Goal: Information Seeking & Learning: Find specific fact

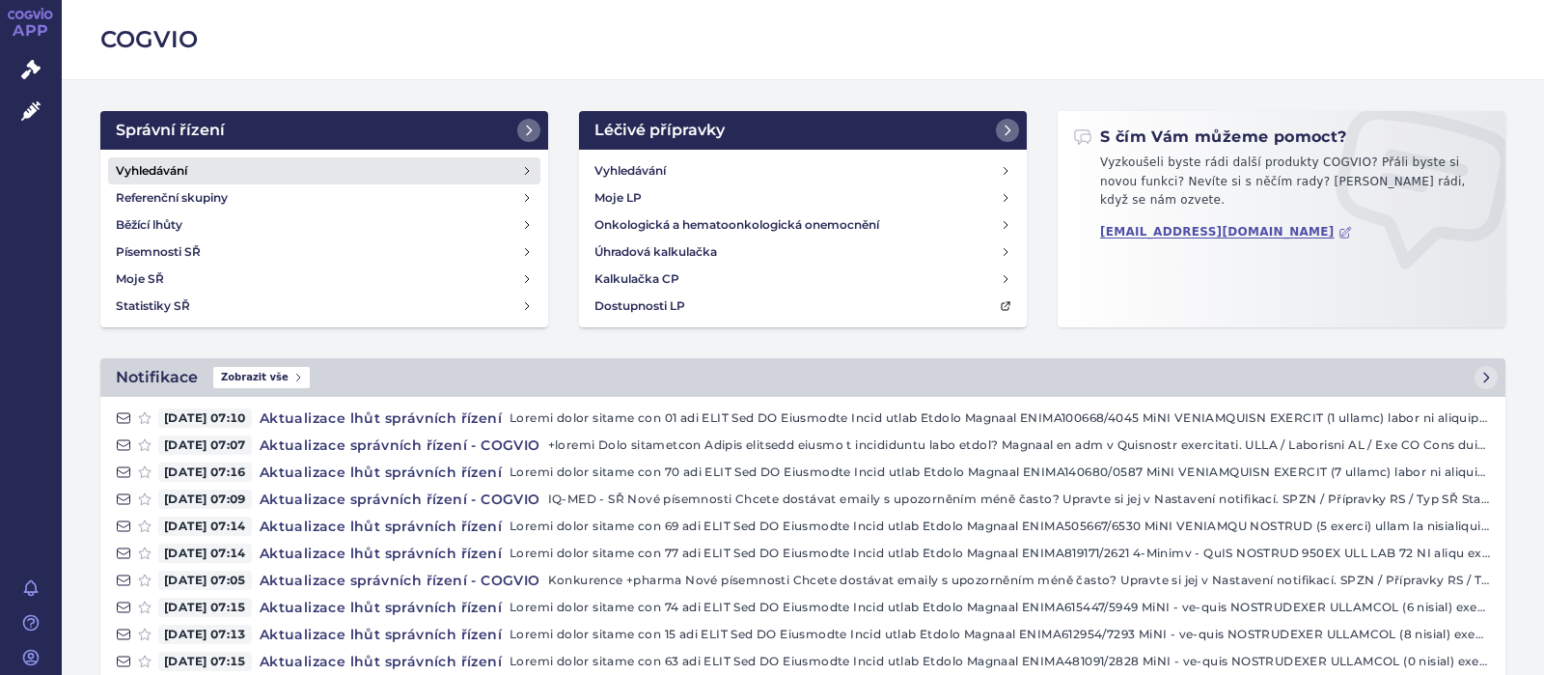
click at [178, 164] on h4 "Vyhledávání" at bounding box center [151, 170] width 71 height 19
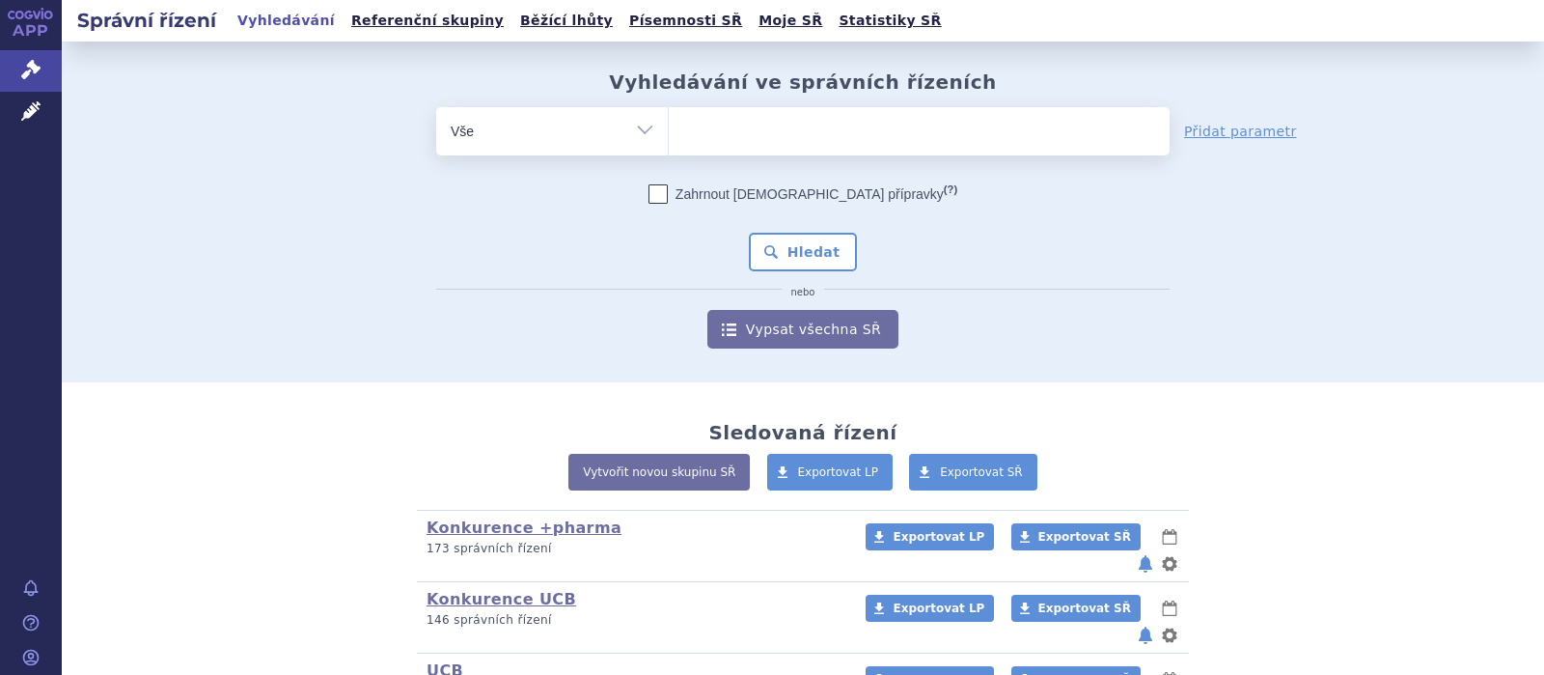
click at [703, 139] on ul at bounding box center [919, 127] width 501 height 41
click at [669, 139] on select at bounding box center [668, 130] width 1 height 48
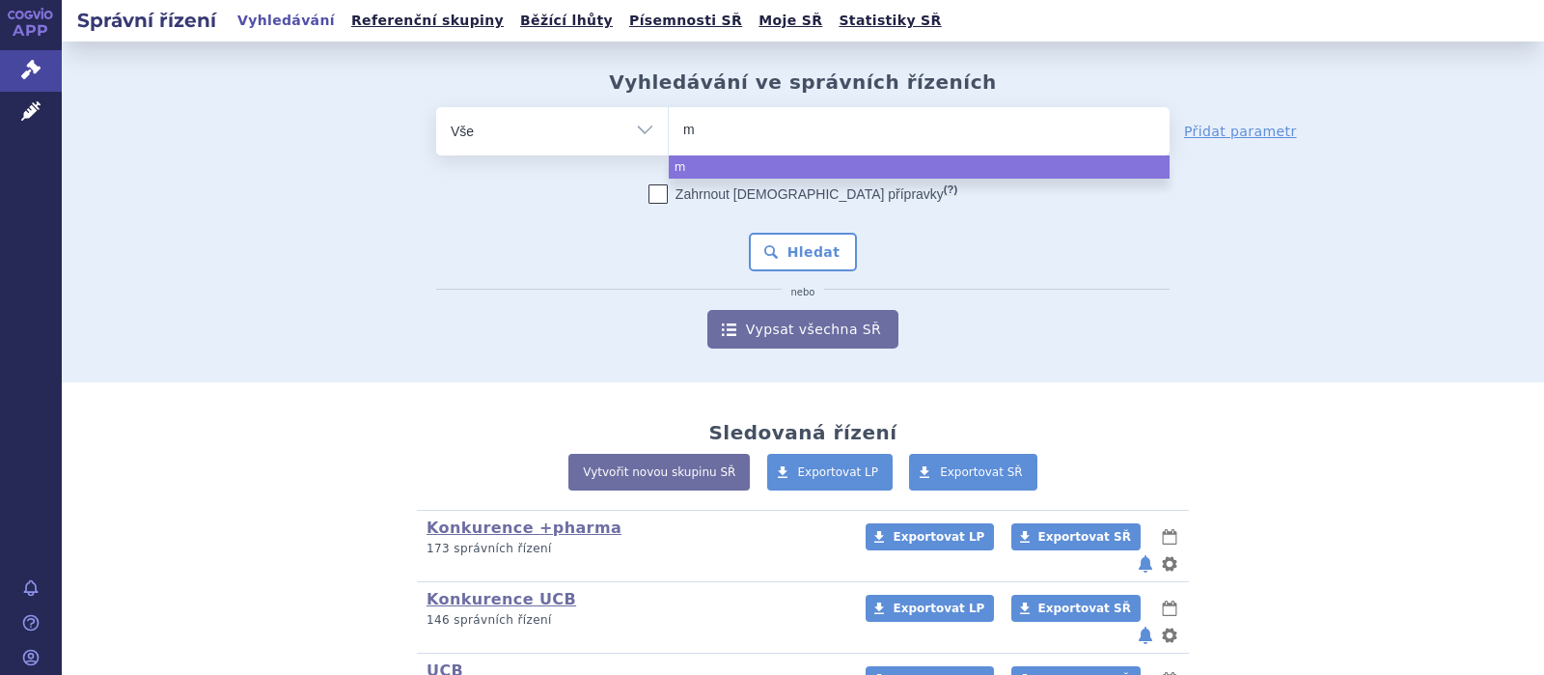
type input "mo"
type input "mor"
type input "morfi"
type input "morfin"
select select "morfin"
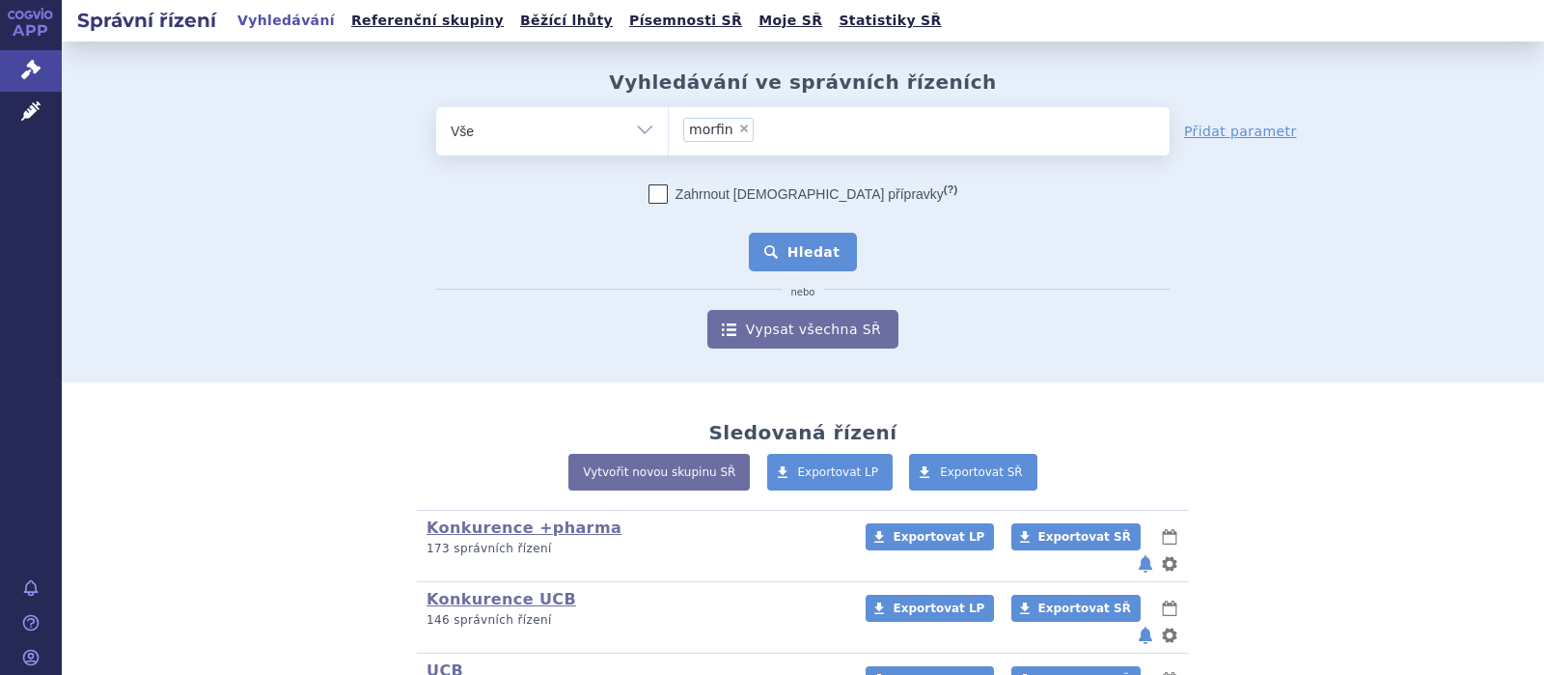
click at [804, 249] on button "Hledat" at bounding box center [803, 252] width 109 height 39
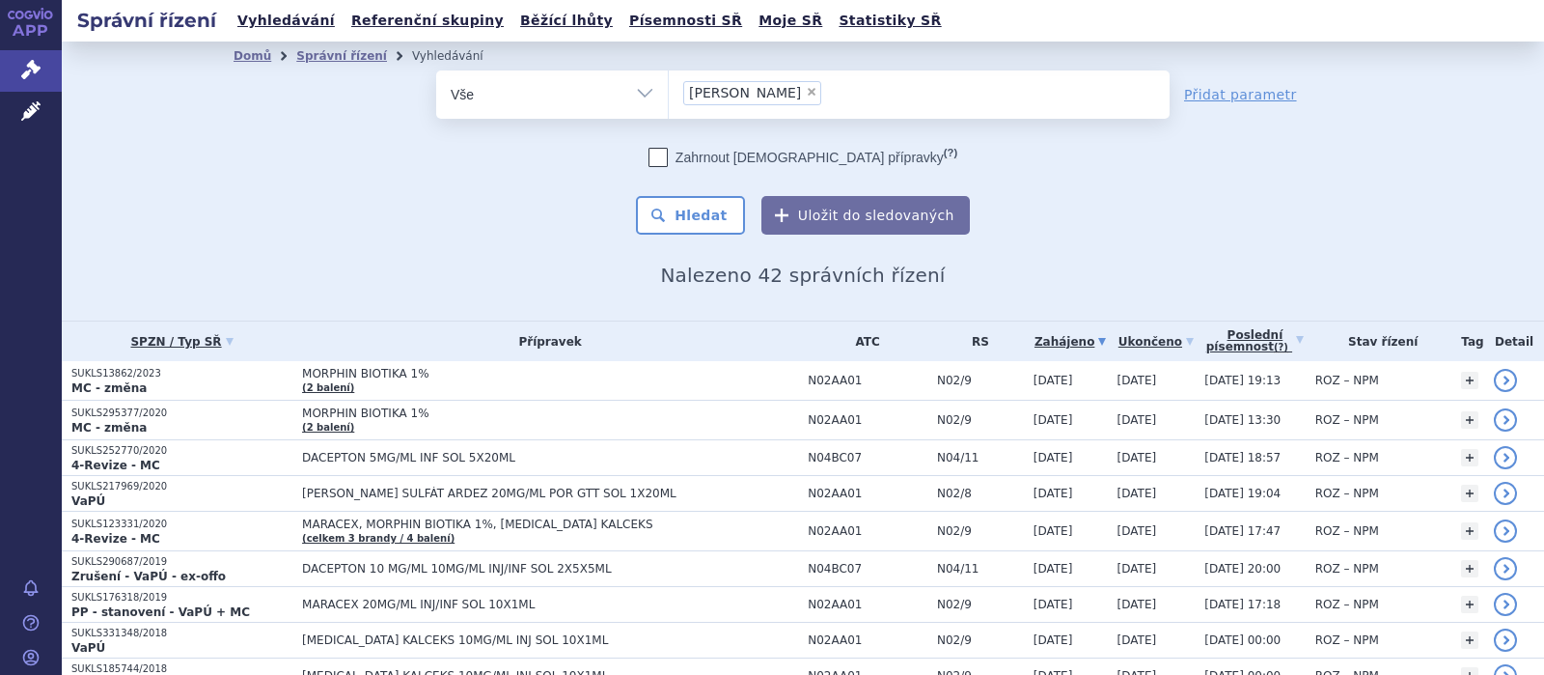
scroll to position [251, 0]
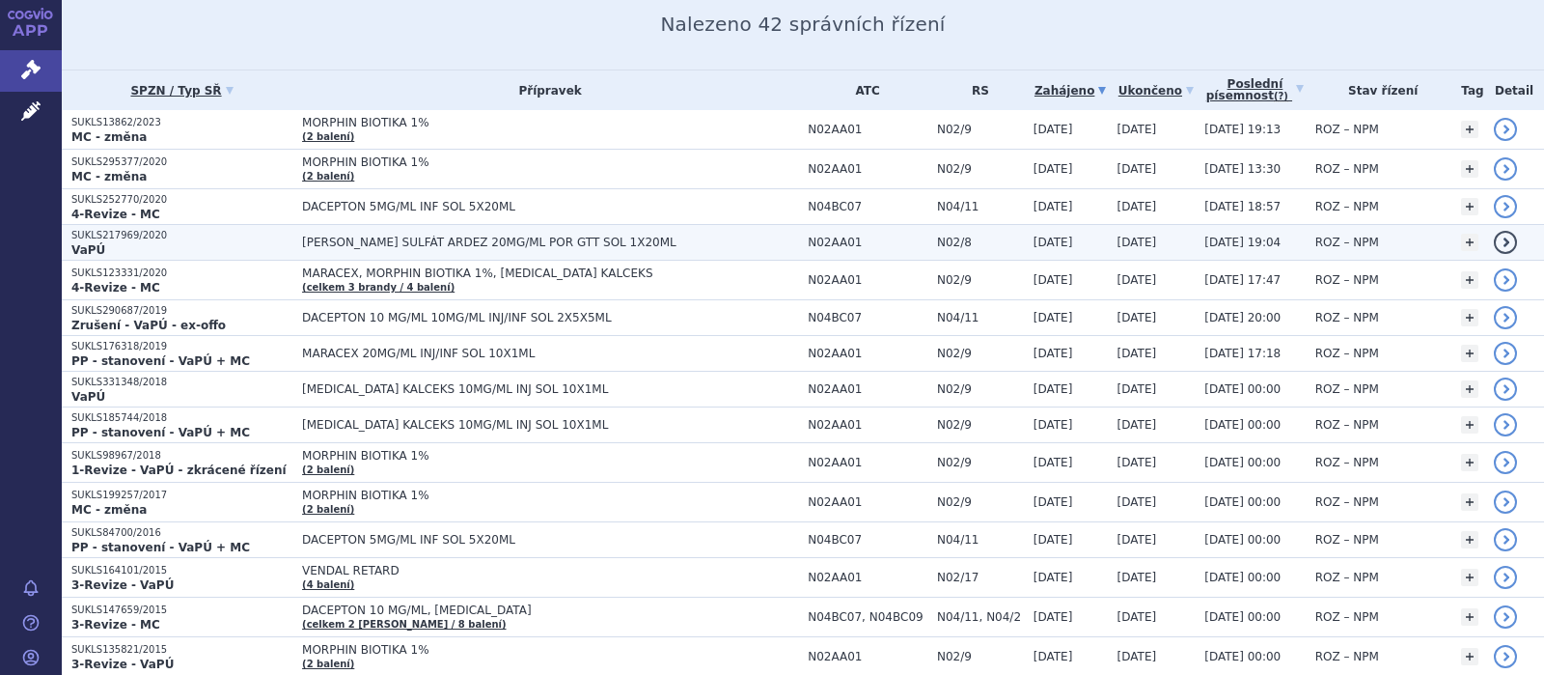
click at [413, 239] on span "MORFIN SULFÁT ARDEZ 20MG/ML POR GTT SOL 1X20ML" at bounding box center [543, 243] width 483 height 14
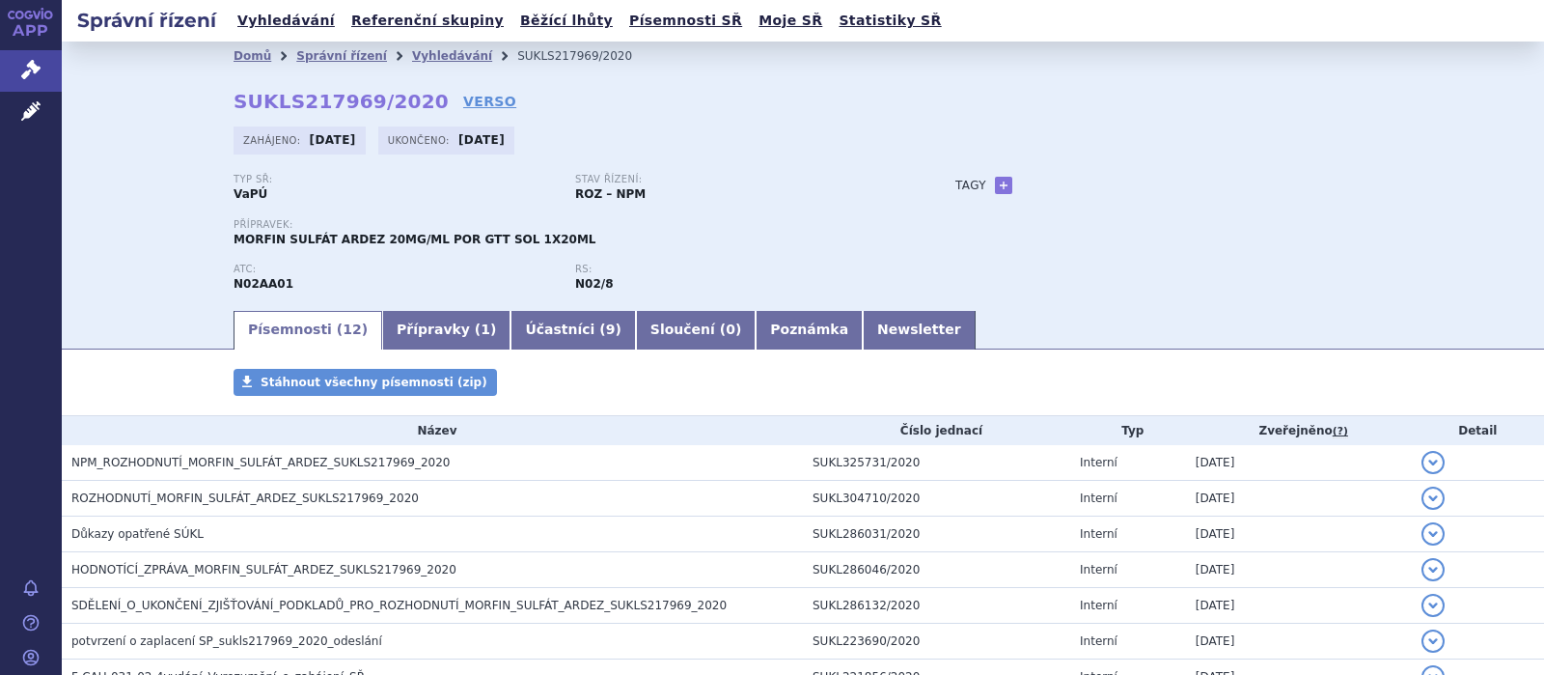
scroll to position [313, 0]
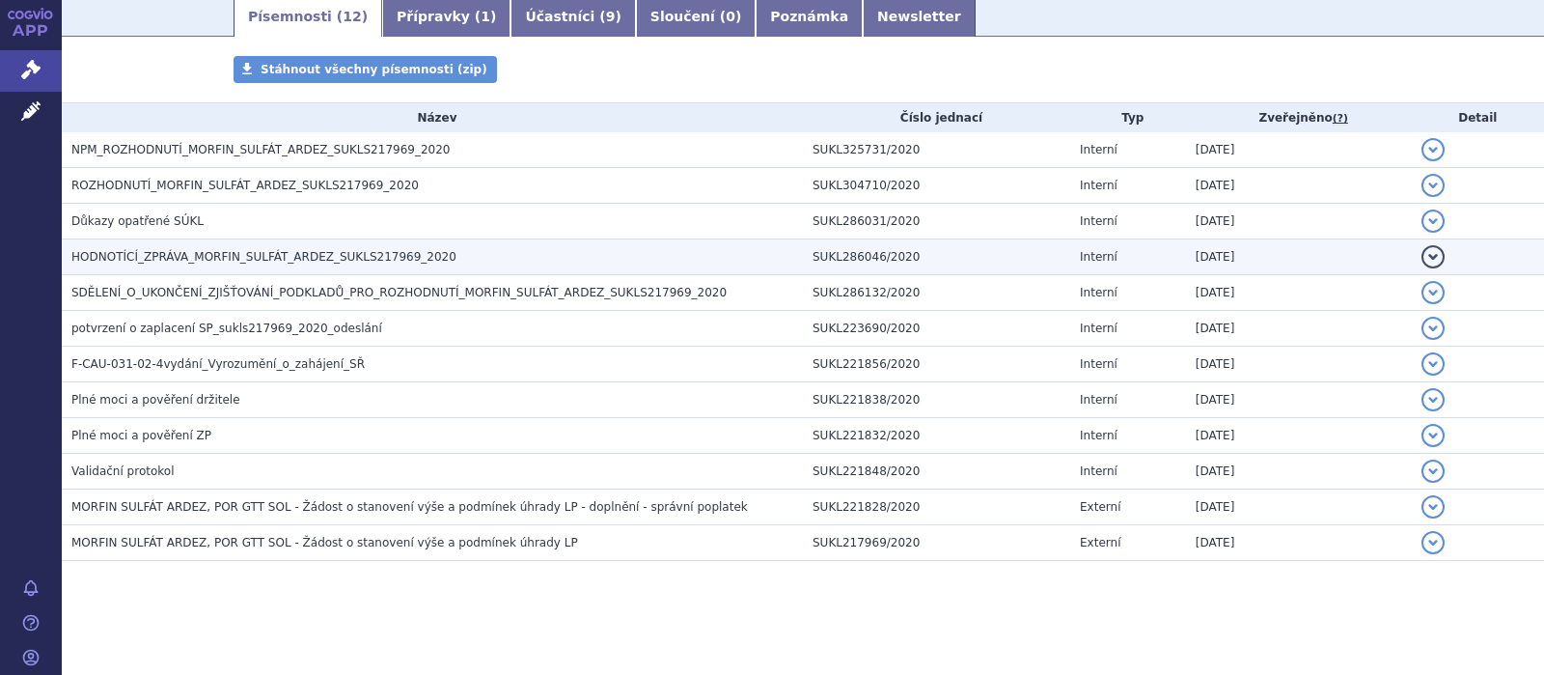
click at [283, 257] on span "HODNOTÍCÍ_ZPRÁVA_MORFIN_SULFÁT_ARDEZ_SUKLS217969_2020" at bounding box center [263, 257] width 385 height 14
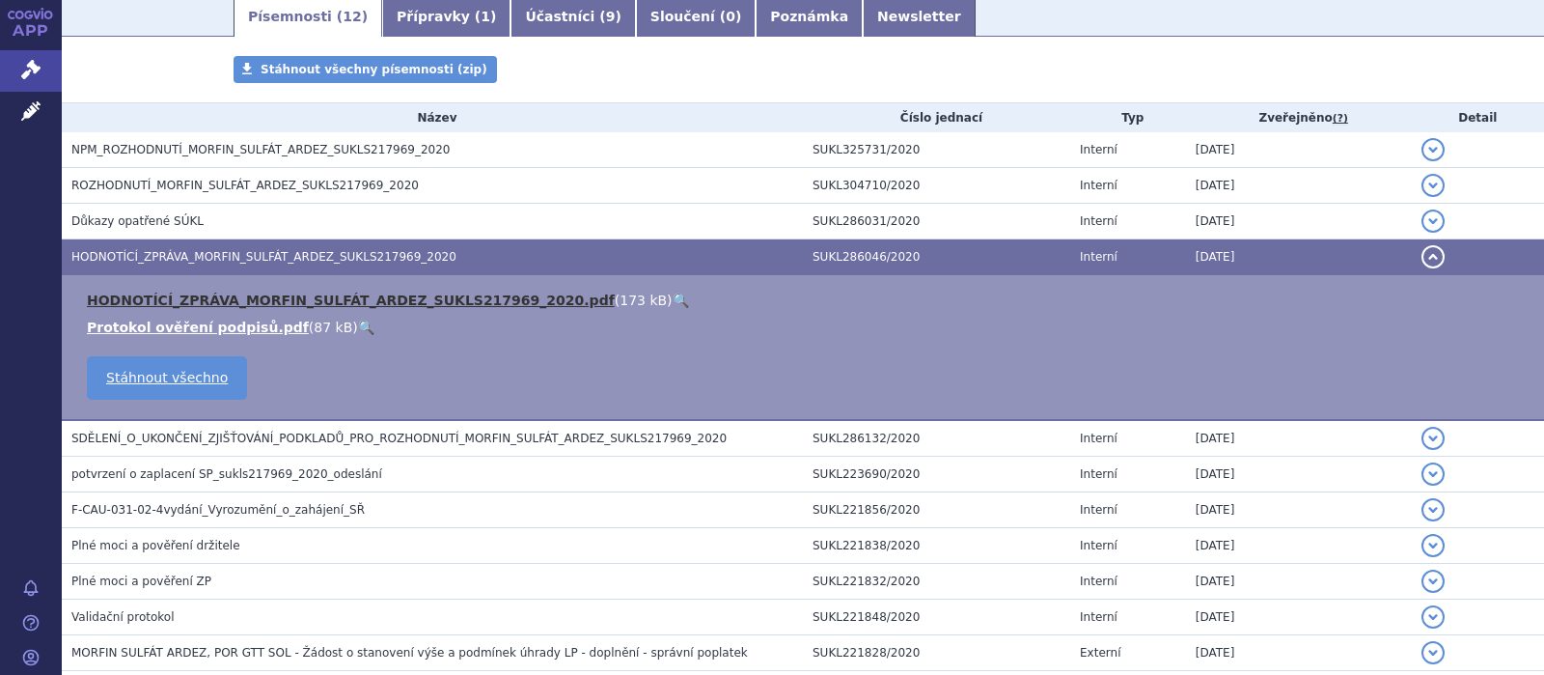
click at [274, 306] on link "HODNOTÍCÍ_ZPRÁVA_MORFIN_SULFÁT_ARDEZ_SUKLS217969_2020.pdf" at bounding box center [351, 299] width 528 height 15
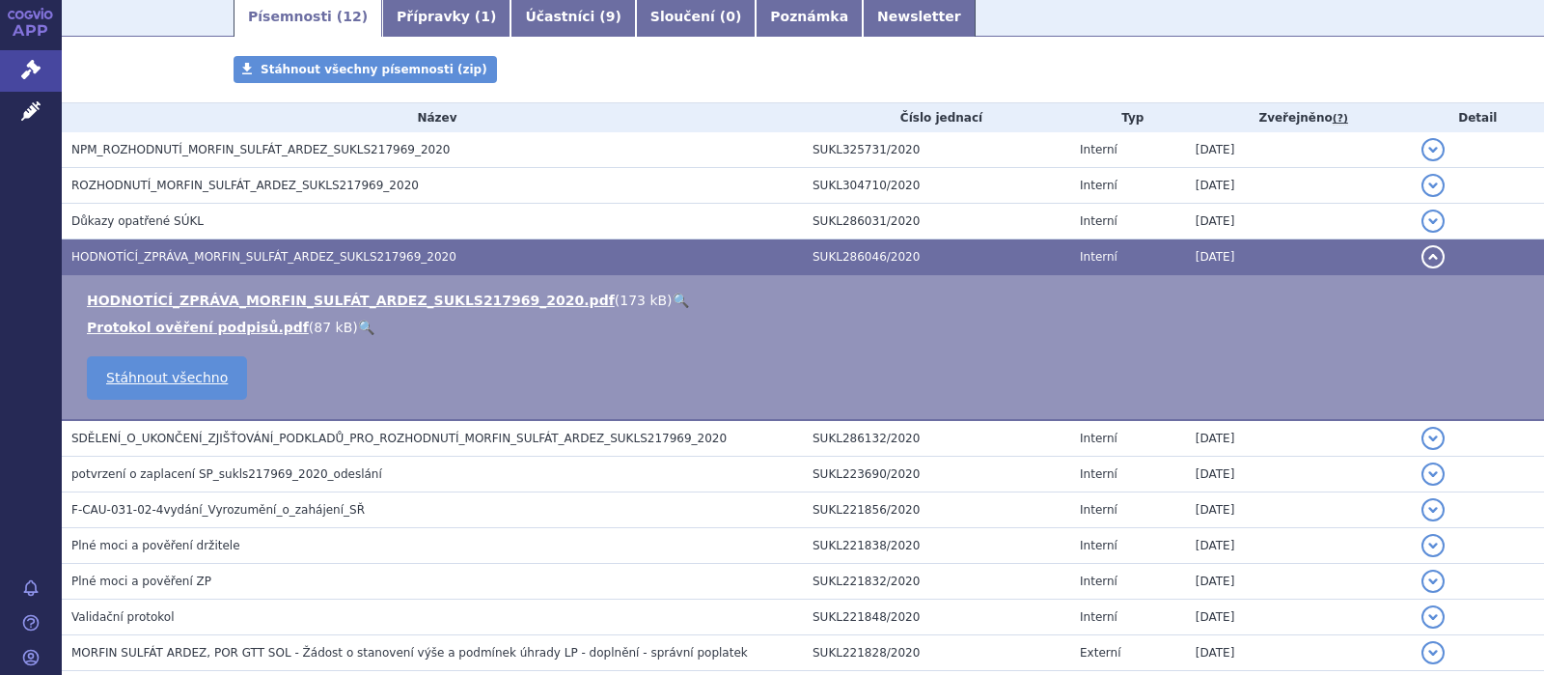
scroll to position [0, 0]
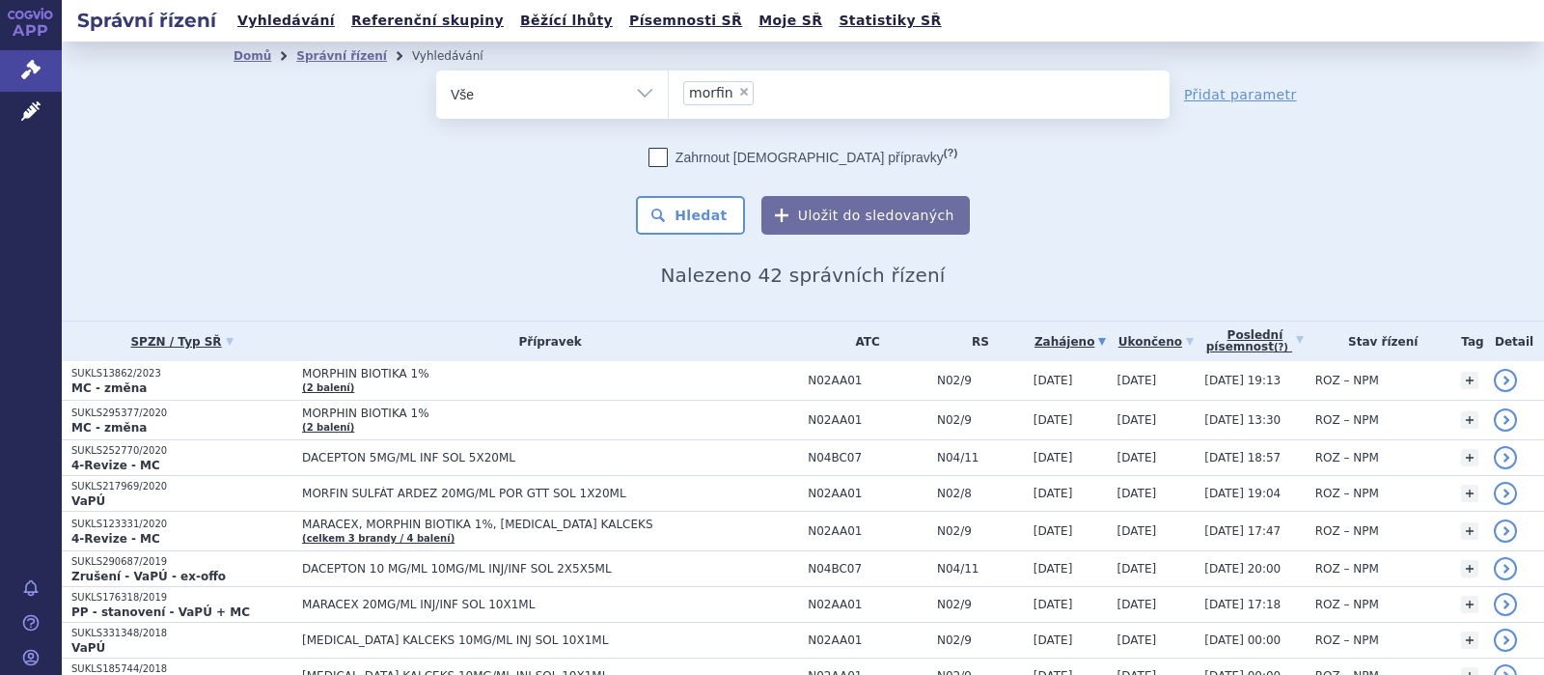
click at [739, 91] on span "×" at bounding box center [744, 92] width 12 height 12
click at [669, 91] on select "morfin" at bounding box center [668, 93] width 1 height 48
select select
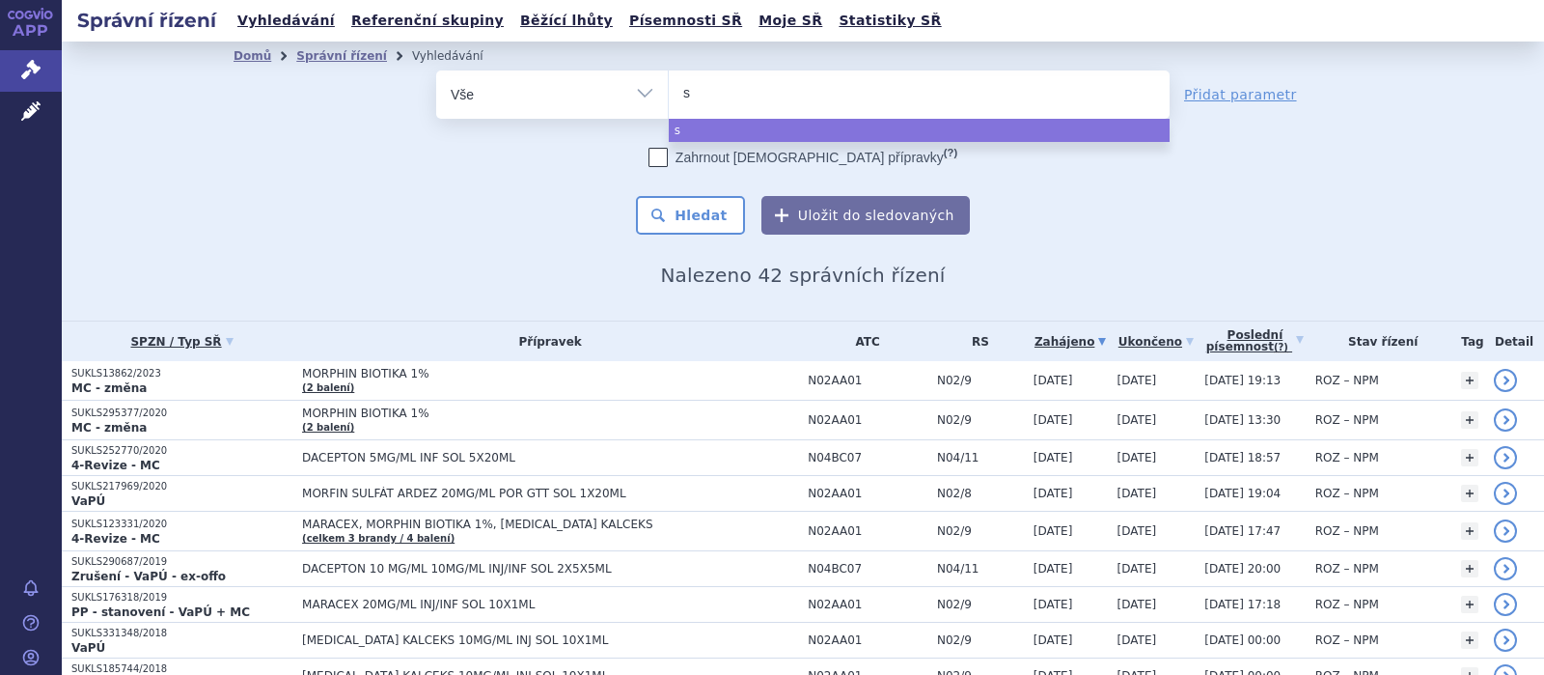
type input "se"
type input "sev"
type input "sevr"
type input "sevre"
type input "sevredo"
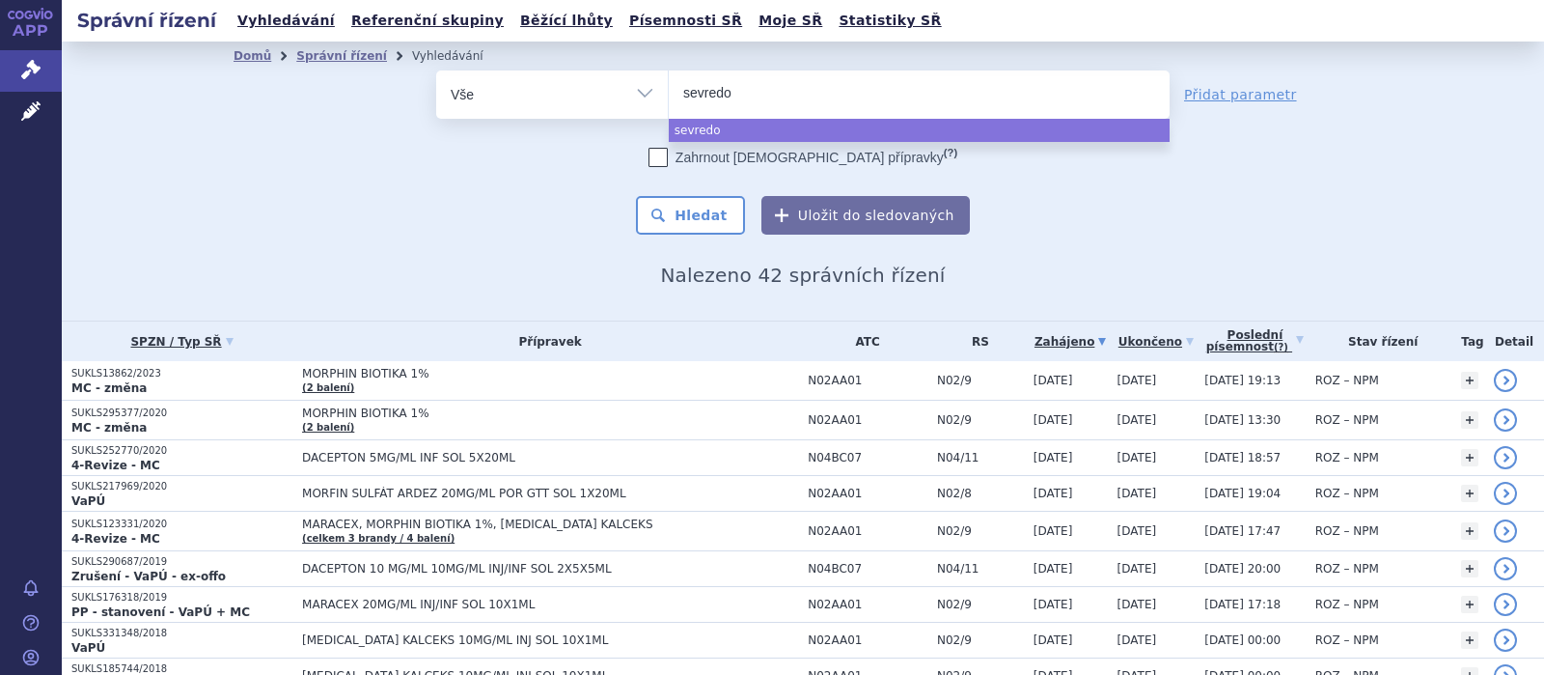
type input "sevredol"
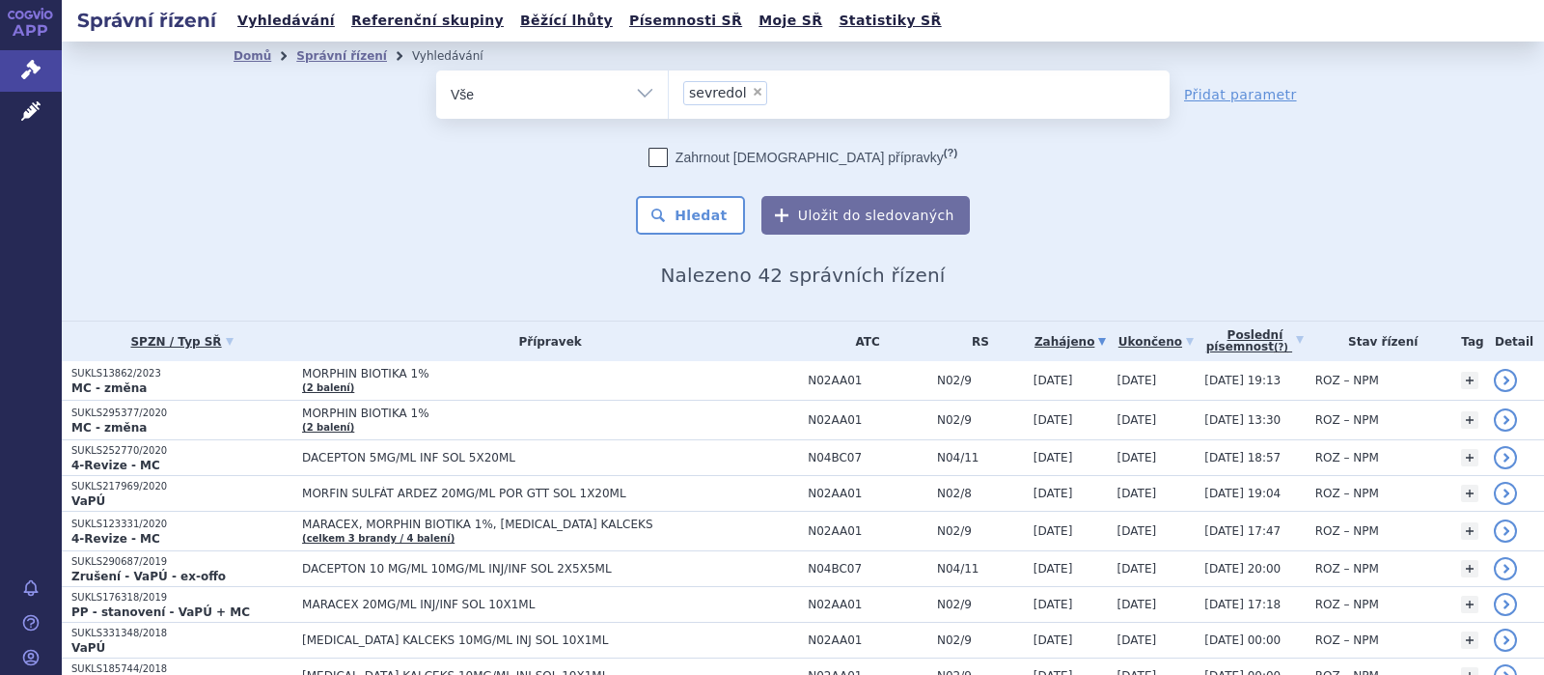
select select "sevredol"
click at [710, 224] on button "Hledat" at bounding box center [690, 215] width 109 height 39
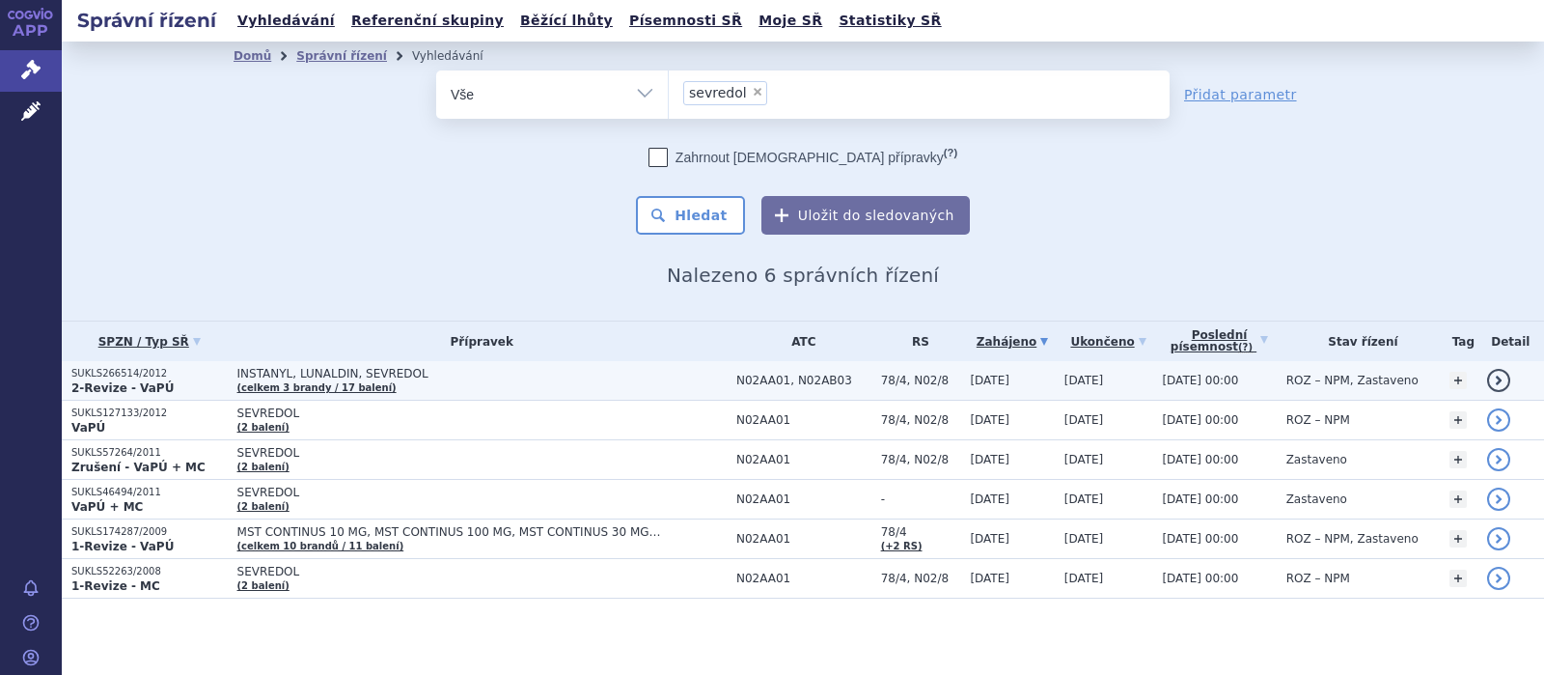
click at [370, 373] on span "INSTANYL, LUNALDIN, SEVREDOL" at bounding box center [478, 374] width 483 height 14
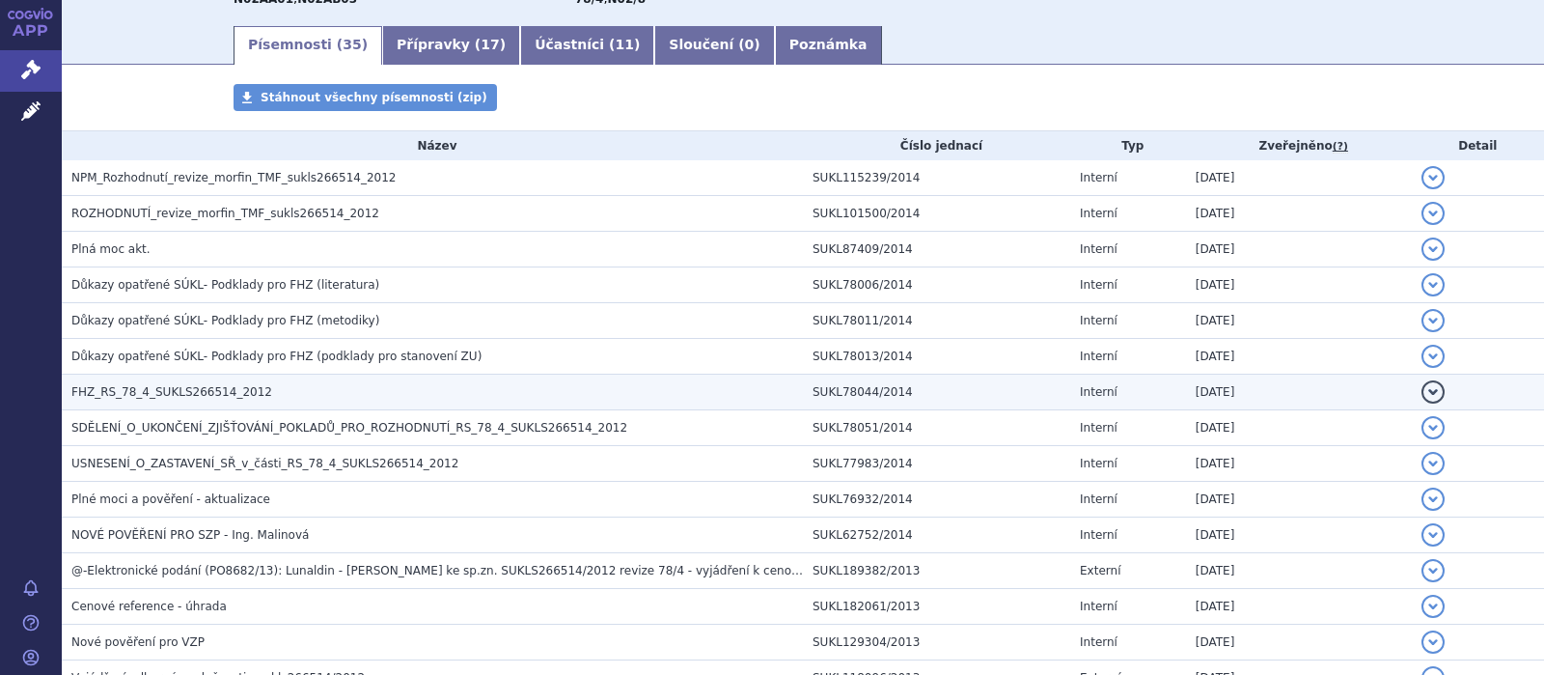
scroll to position [251, 0]
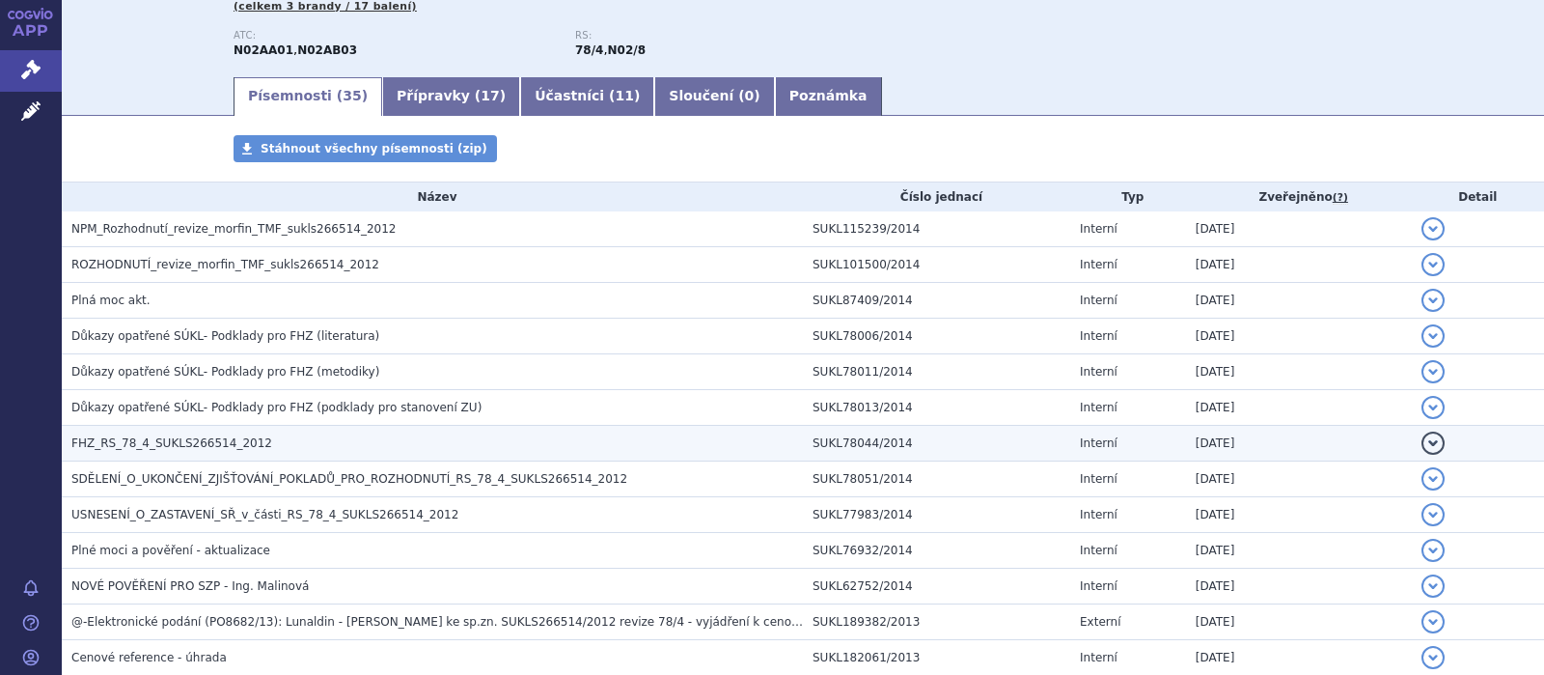
click at [181, 441] on span "FHZ_RS_78_4_SUKLS266514_2012" at bounding box center [171, 443] width 201 height 14
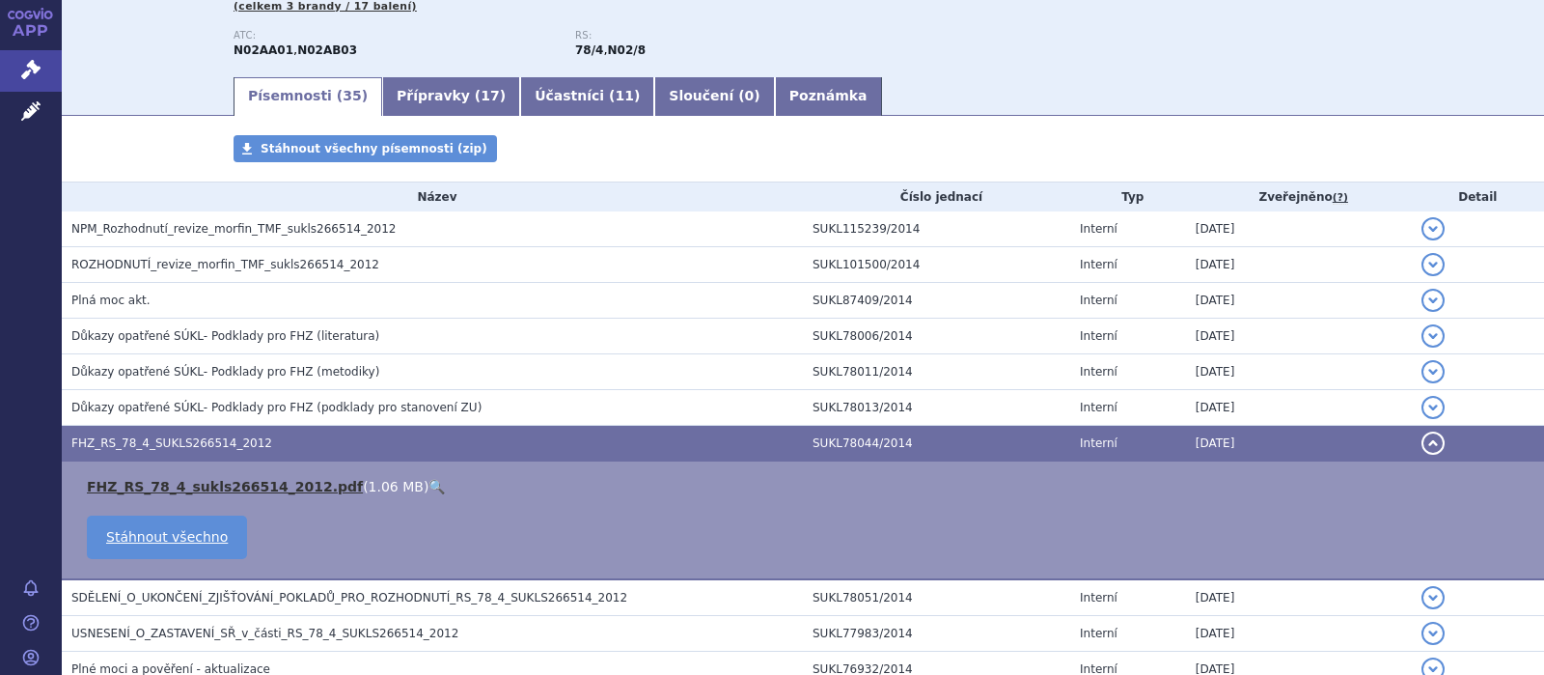
click at [196, 484] on link "FHZ_RS_78_4_sukls266514_2012.pdf" at bounding box center [225, 486] width 276 height 15
